Goal: Information Seeking & Learning: Learn about a topic

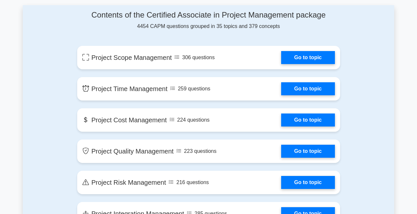
scroll to position [345, 0]
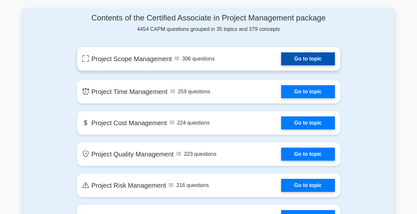
click at [319, 54] on link "Go to topic" at bounding box center [307, 58] width 53 height 13
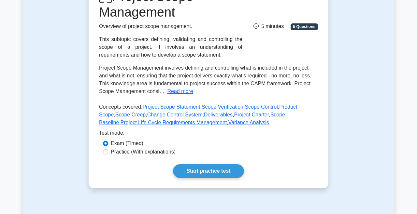
scroll to position [105, 0]
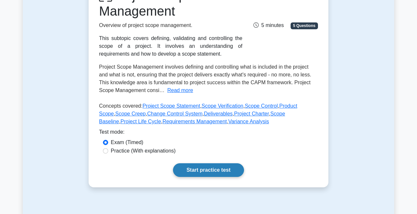
click at [216, 173] on link "Start practice test" at bounding box center [208, 171] width 71 height 14
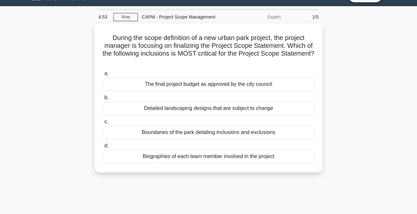
scroll to position [15, 0]
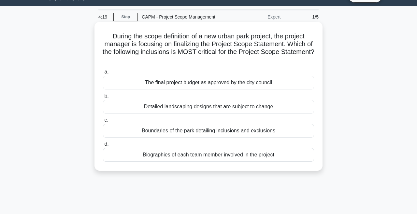
click at [280, 129] on div "Boundaries of the park detailing inclusions and exclusions" at bounding box center [208, 131] width 211 height 14
click at [103, 122] on input "c. Boundaries of the park detailing inclusions and exclusions" at bounding box center [103, 120] width 0 height 4
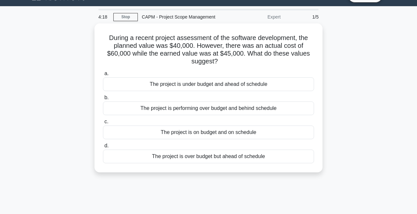
scroll to position [0, 0]
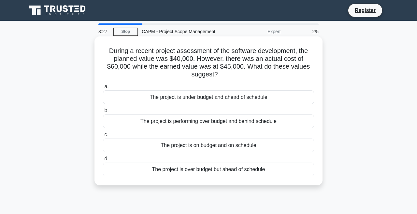
click at [290, 118] on div "The project is performing over budget and behind schedule" at bounding box center [208, 122] width 211 height 14
click at [103, 113] on input "b. The project is performing over budget and behind schedule" at bounding box center [103, 111] width 0 height 4
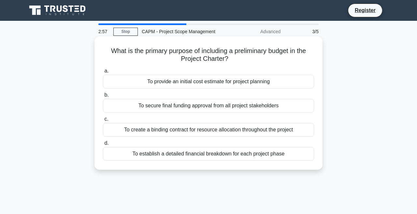
click at [291, 81] on div "To provide an initial cost estimate for project planning" at bounding box center [208, 82] width 211 height 14
click at [103, 73] on input "a. To provide an initial cost estimate for project planning" at bounding box center [103, 71] width 0 height 4
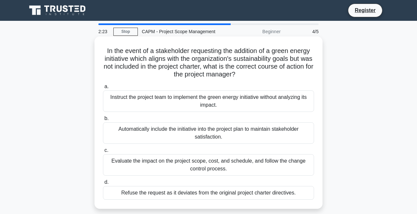
click at [298, 170] on div "Evaluate the impact on the project scope, cost, and schedule, and follow the ch…" at bounding box center [208, 164] width 211 height 21
click at [103, 153] on input "c. Evaluate the impact on the project scope, cost, and schedule, and follow the…" at bounding box center [103, 151] width 0 height 4
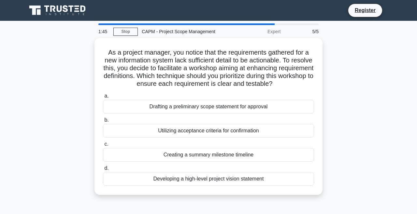
scroll to position [1, 0]
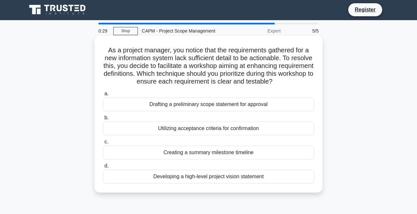
click at [291, 107] on div "Drafting a preliminary scope statement for approval" at bounding box center [208, 105] width 211 height 14
click at [103, 96] on input "a. Drafting a preliminary scope statement for approval" at bounding box center [103, 94] width 0 height 4
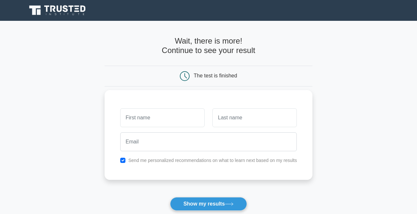
click at [169, 123] on input "text" at bounding box center [162, 117] width 84 height 19
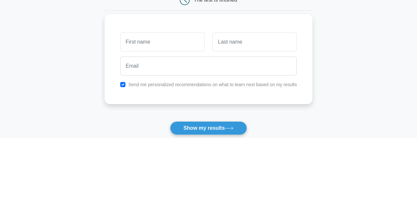
type input "Farhan"
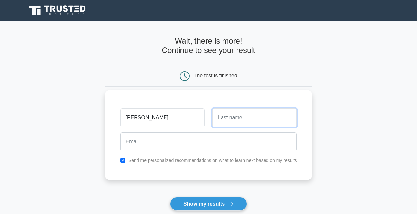
click at [252, 114] on input "text" at bounding box center [254, 117] width 84 height 19
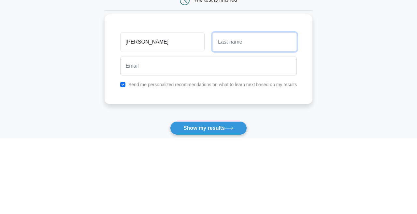
type input "Aqil Musyafa"
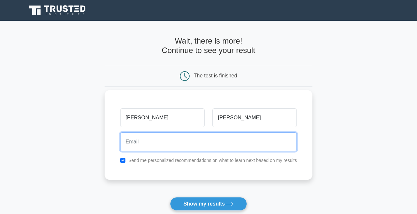
click at [249, 141] on input "email" at bounding box center [208, 142] width 177 height 19
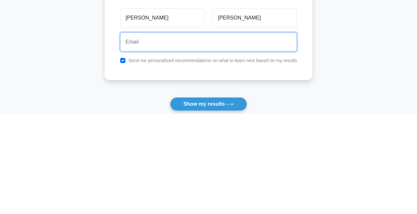
type input "farhanaqilmusyafa@gmail.com"
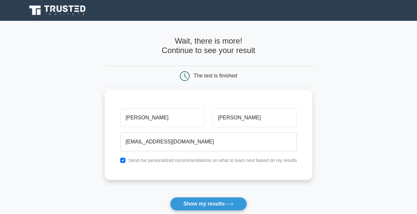
click at [219, 169] on div "Farhan Aqil Musyafa farhanaqilmusyafa@gmail.com Send me personalized recommenda…" at bounding box center [209, 135] width 208 height 90
click at [115, 161] on div "Farhan Aqil Musyafa farhanaqilmusyafa@gmail.com Send me personalized recommenda…" at bounding box center [209, 135] width 208 height 90
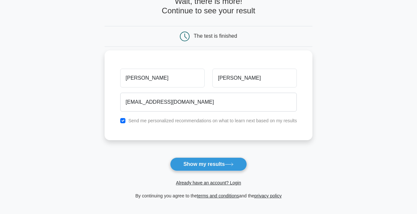
scroll to position [40, 0]
click at [123, 122] on input "checkbox" at bounding box center [122, 120] width 5 height 5
checkbox input "false"
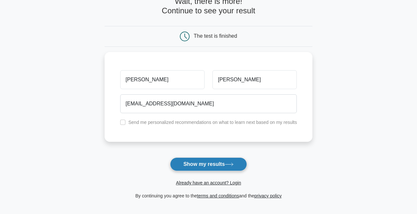
click at [214, 159] on button "Show my results" at bounding box center [208, 165] width 77 height 14
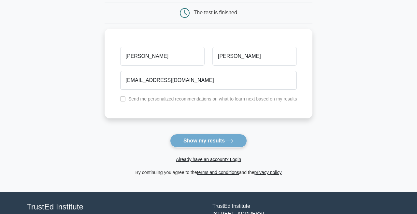
scroll to position [71, 0]
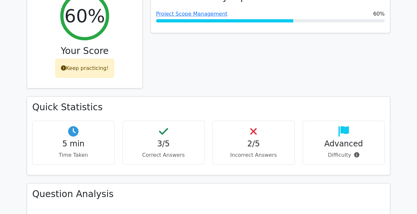
scroll to position [289, 0]
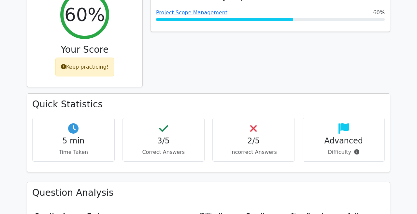
click at [266, 118] on div "2/5 Incorrect Answers" at bounding box center [253, 140] width 82 height 44
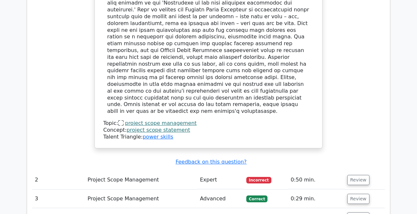
scroll to position [696, 0]
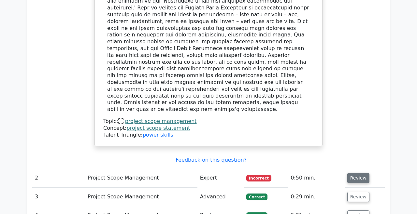
click at [357, 173] on button "Review" at bounding box center [358, 178] width 22 height 10
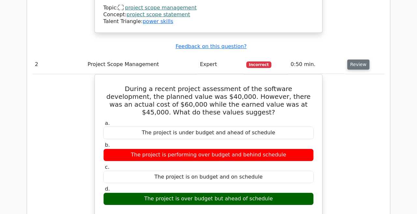
scroll to position [788, 0]
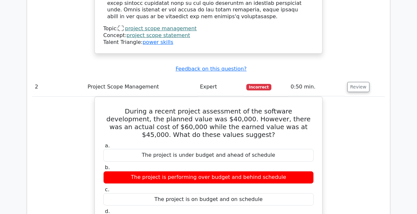
click at [296, 32] on div "Concept: project scope statement" at bounding box center [208, 35] width 210 height 7
